Goal: Navigation & Orientation: Find specific page/section

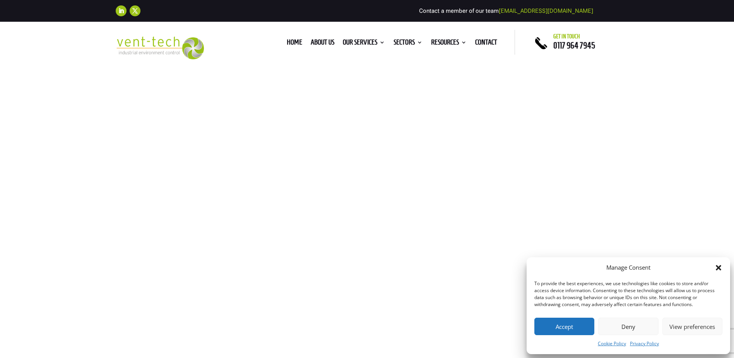
click at [553, 330] on button "Accept" at bounding box center [565, 325] width 60 height 17
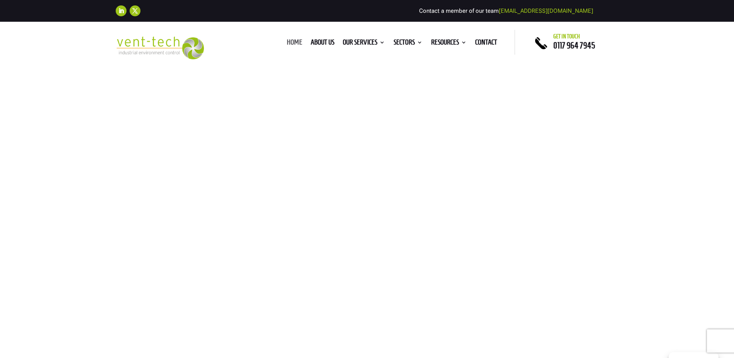
click at [287, 41] on link "Home" at bounding box center [294, 43] width 15 height 9
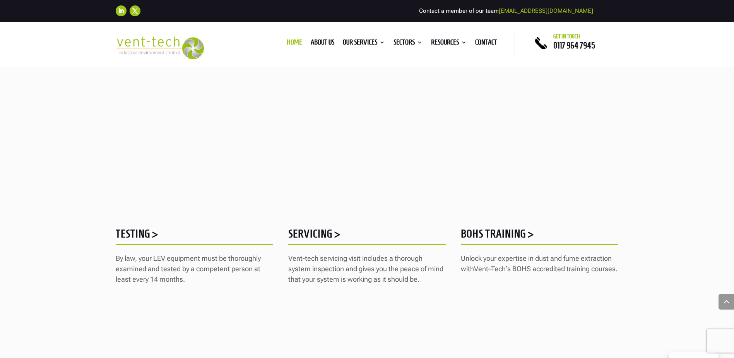
scroll to position [1006, 0]
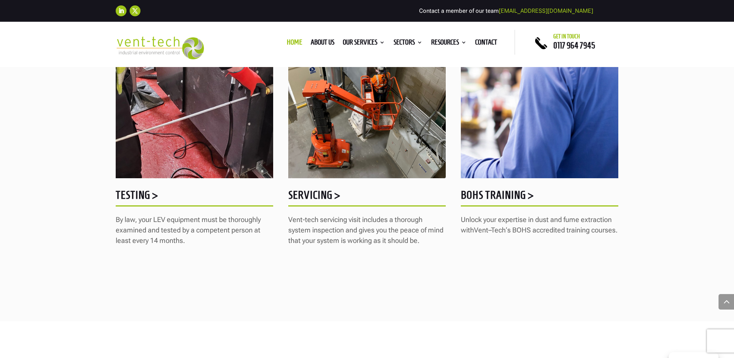
click at [141, 204] on h5 "Testing >" at bounding box center [195, 196] width 158 height 15
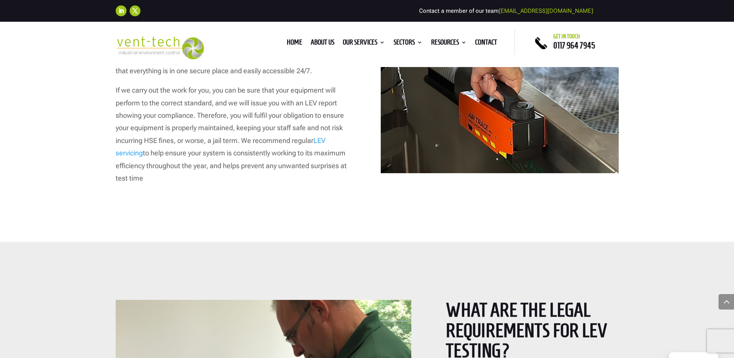
scroll to position [2168, 0]
